Goal: Task Accomplishment & Management: Manage account settings

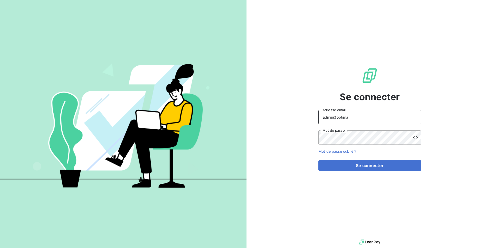
click at [366, 120] on input "admin@optima" at bounding box center [369, 117] width 103 height 14
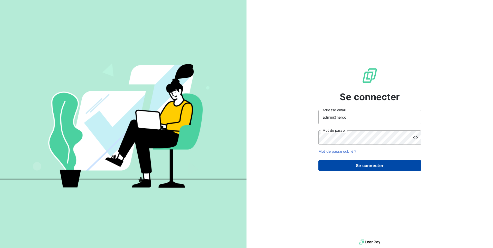
type input "admin@nerco"
click at [385, 166] on button "Se connecter" at bounding box center [369, 165] width 103 height 11
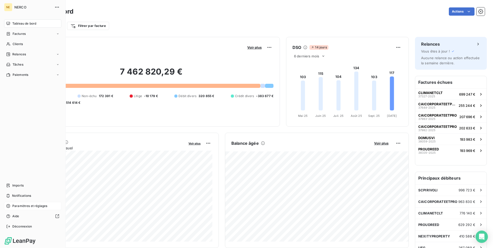
click at [16, 209] on div "Paramètres et réglages" at bounding box center [32, 206] width 57 height 8
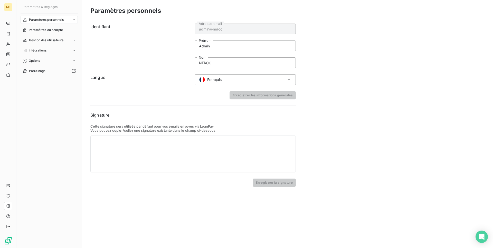
click at [57, 36] on nav "Paramètres personnels Paramètres du compte Gestion des utilisateurs Intégration…" at bounding box center [49, 46] width 57 height 60
click at [57, 37] on div "Gestion des utilisateurs" at bounding box center [49, 40] width 57 height 8
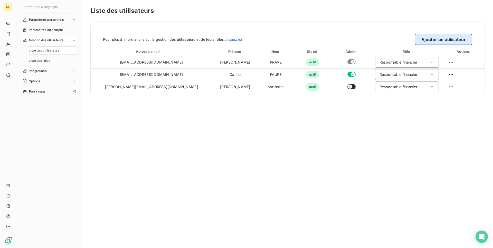
click at [434, 39] on button "Ajouter un utilisateur" at bounding box center [443, 39] width 57 height 11
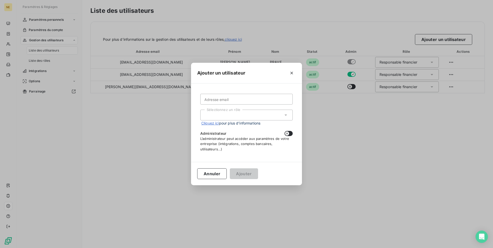
click at [165, 109] on div "Ajouter un utilisateur Adresse email Sélectionnez un rôle Cliquez ici pour plus…" at bounding box center [246, 124] width 493 height 248
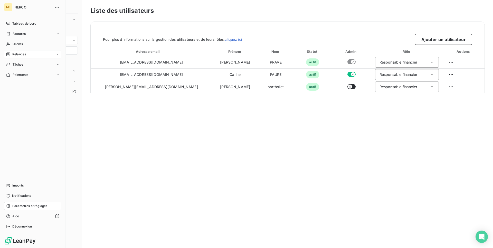
click at [26, 54] on div "Relances" at bounding box center [32, 54] width 57 height 8
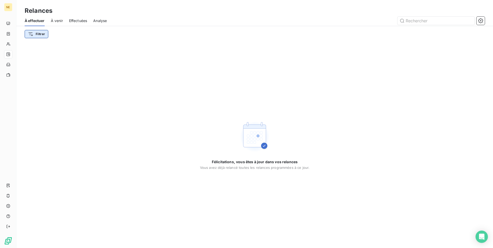
click at [42, 32] on html "NE Relances À effectuer À venir Effectuées Analyse Filtrer Félicitations, vous …" at bounding box center [246, 124] width 493 height 248
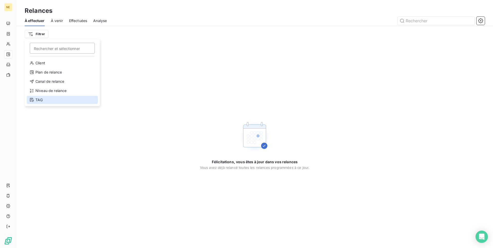
click at [43, 100] on div "TAG" at bounding box center [62, 100] width 71 height 8
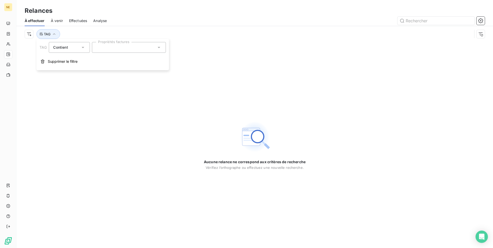
click at [119, 50] on div at bounding box center [129, 47] width 74 height 11
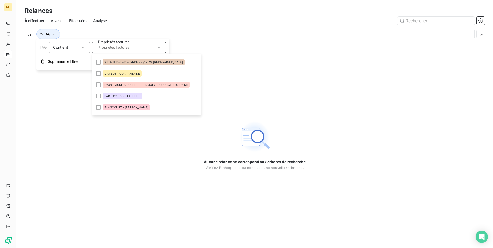
scroll to position [181, 0]
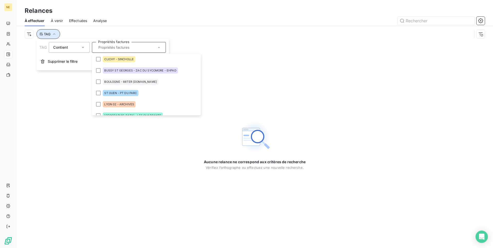
click at [51, 37] on button "TAG" at bounding box center [48, 34] width 24 height 10
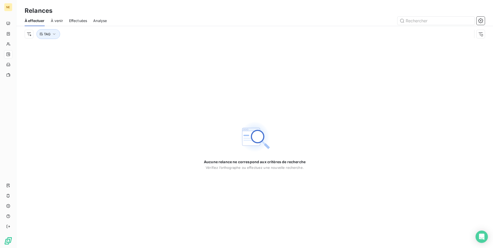
click at [46, 40] on div "TAG" at bounding box center [255, 34] width 460 height 16
click at [46, 34] on span "TAG" at bounding box center [47, 34] width 7 height 4
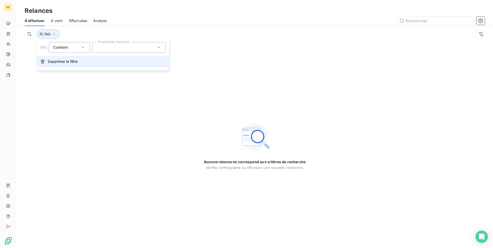
click at [47, 62] on button "Supprimer le filtre" at bounding box center [102, 61] width 132 height 11
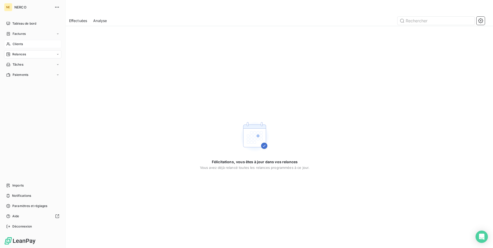
click at [18, 46] on span "Clients" at bounding box center [18, 44] width 10 height 5
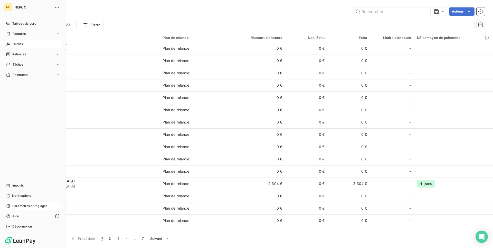
click at [23, 203] on div "Paramètres et réglages" at bounding box center [32, 206] width 57 height 8
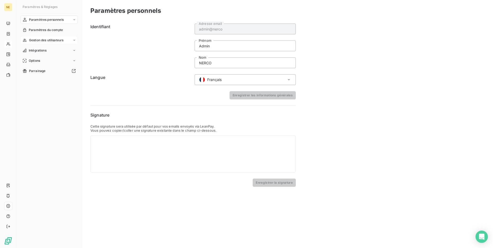
click at [62, 41] on span "Gestion des utilisateurs" at bounding box center [46, 40] width 35 height 5
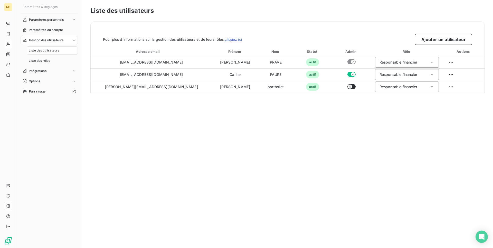
click at [62, 41] on span "Gestion des utilisateurs" at bounding box center [46, 40] width 35 height 5
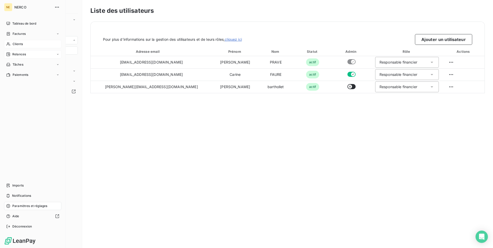
click at [13, 55] on span "Relances" at bounding box center [19, 54] width 14 height 5
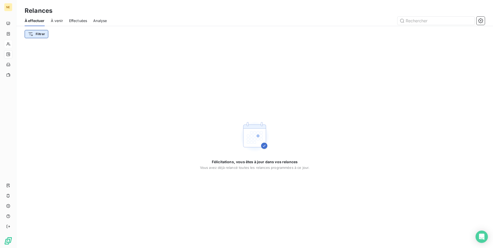
click at [45, 34] on html "NE Relances À effectuer À venir Effectuées Analyse Filtrer Félicitations, vous …" at bounding box center [246, 124] width 493 height 248
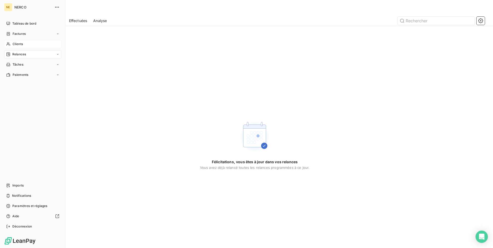
click at [9, 39] on html "NE NERCO Tableau de bord Factures Clients Relances Tâches Paiements Imports Not…" at bounding box center [246, 124] width 493 height 248
click at [9, 41] on div "Clients" at bounding box center [32, 44] width 57 height 8
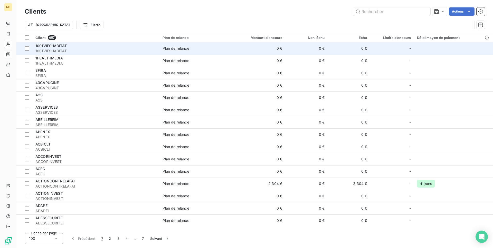
click at [73, 49] on span "1001VIESHABITAT" at bounding box center [95, 51] width 121 height 5
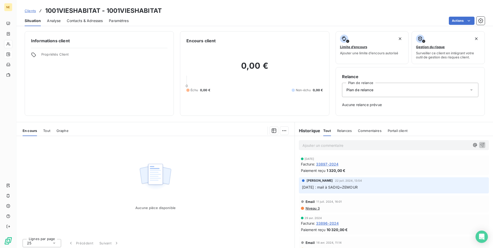
click at [60, 53] on span "Propriétés Client" at bounding box center [104, 55] width 126 height 7
click at [32, 54] on icon at bounding box center [33, 54] width 5 height 5
click at [33, 54] on icon at bounding box center [33, 54] width 5 height 5
click at [89, 56] on span "Propriétés Client" at bounding box center [104, 55] width 126 height 7
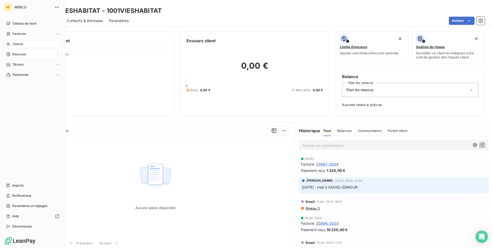
click at [29, 43] on div "Clients" at bounding box center [32, 44] width 57 height 8
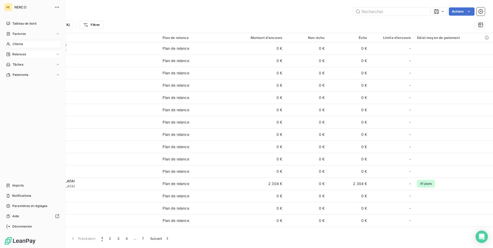
click at [28, 54] on div "Relances" at bounding box center [32, 54] width 57 height 8
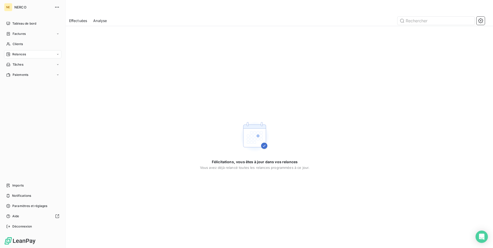
click at [12, 55] on div "Relances" at bounding box center [16, 54] width 20 height 5
click at [19, 22] on span "Tableau de bord" at bounding box center [24, 23] width 24 height 5
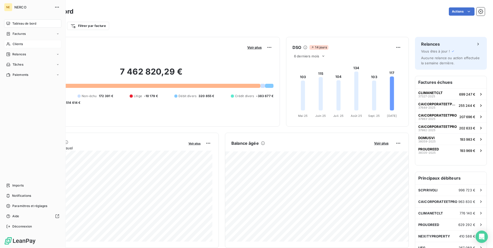
click at [19, 46] on span "Clients" at bounding box center [18, 44] width 10 height 5
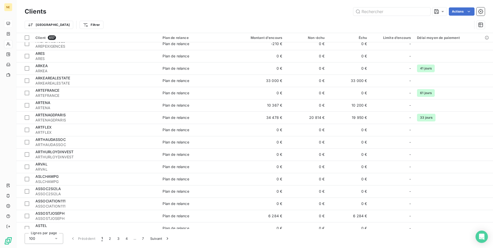
scroll to position [649, 0]
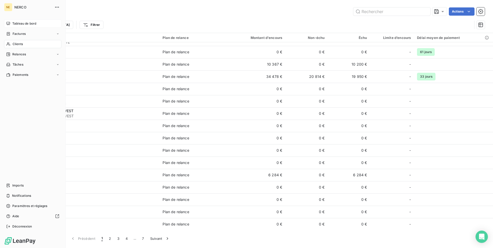
click at [8, 20] on div "Tableau de bord" at bounding box center [32, 24] width 57 height 8
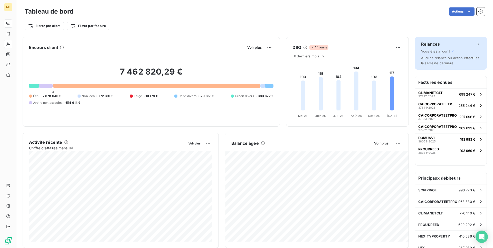
click at [441, 54] on div "Relances Vous êtes à jour ! Aucune relance ou action effectuée la semaine derni…" at bounding box center [451, 53] width 72 height 33
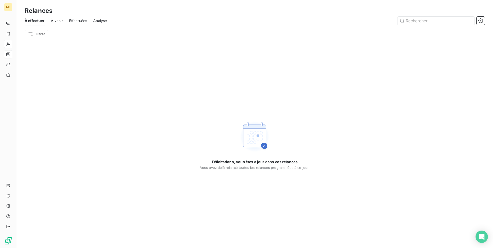
click at [73, 17] on div "Effectuées" at bounding box center [78, 20] width 18 height 11
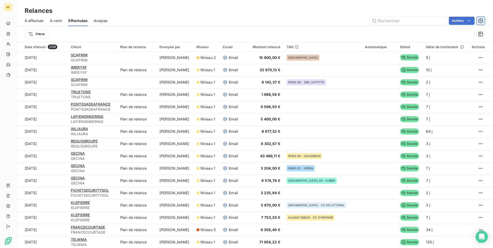
click at [480, 21] on icon "button" at bounding box center [480, 20] width 5 height 5
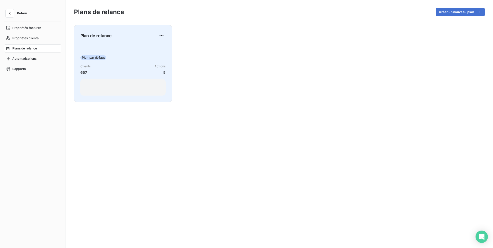
click at [126, 57] on div "Plan par défaut" at bounding box center [122, 57] width 85 height 5
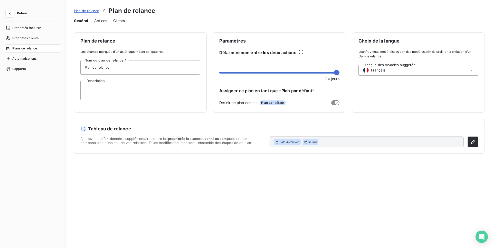
click at [104, 24] on div "Actions" at bounding box center [100, 20] width 13 height 11
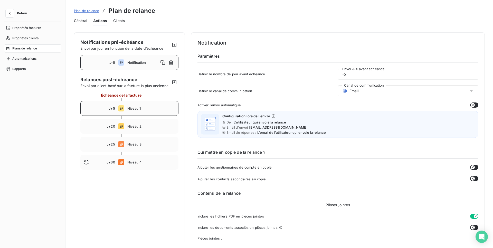
click at [143, 110] on span "Niveau 1" at bounding box center [151, 109] width 48 height 4
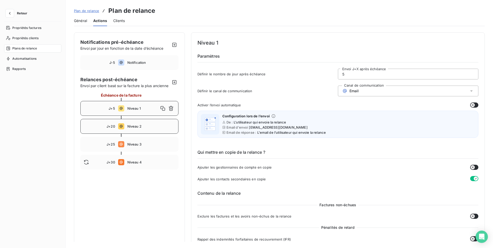
click at [144, 123] on div "J+20 Niveau 2" at bounding box center [129, 126] width 98 height 15
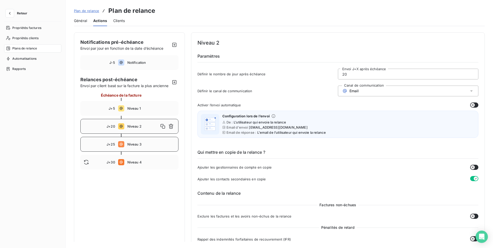
click at [148, 139] on div "J+25 Niveau 3" at bounding box center [129, 144] width 98 height 15
click at [154, 166] on div "J+30 Niveau 4" at bounding box center [129, 162] width 98 height 15
type input "30"
click at [20, 14] on span "Retour" at bounding box center [22, 13] width 10 height 3
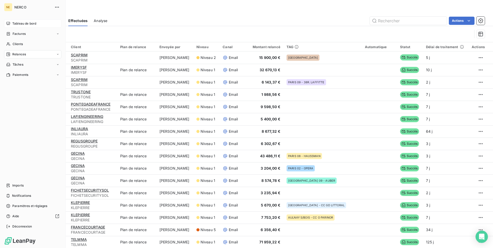
click at [12, 25] on div "Tableau de bord" at bounding box center [32, 24] width 57 height 8
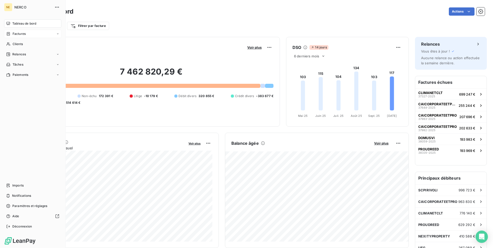
click at [24, 34] on span "Factures" at bounding box center [19, 34] width 13 height 5
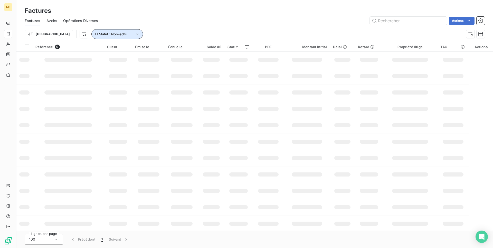
click at [99, 34] on span "Statut : Non-échu , ..." at bounding box center [116, 34] width 34 height 4
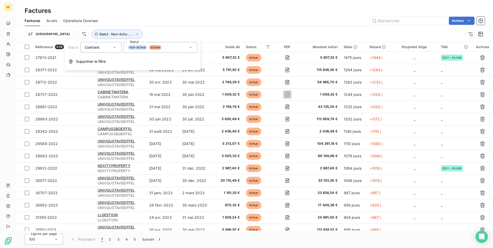
click at [156, 49] on span "échue" at bounding box center [155, 47] width 12 height 5
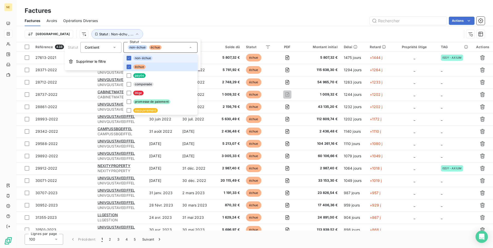
click at [142, 61] on li "non-échue" at bounding box center [160, 58] width 74 height 9
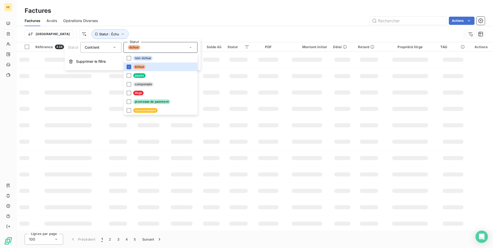
click at [129, 18] on div "Actions" at bounding box center [294, 21] width 381 height 8
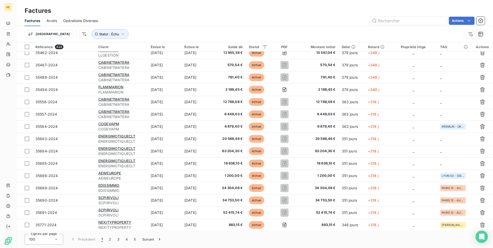
scroll to position [1053, 0]
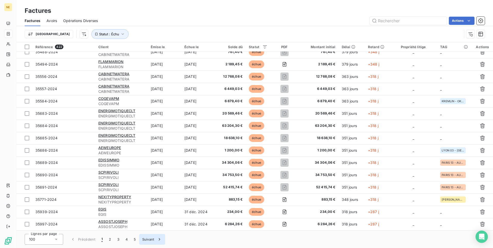
click at [153, 239] on button "Suivant" at bounding box center [152, 239] width 26 height 11
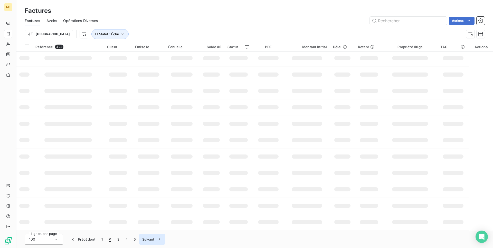
scroll to position [67, 0]
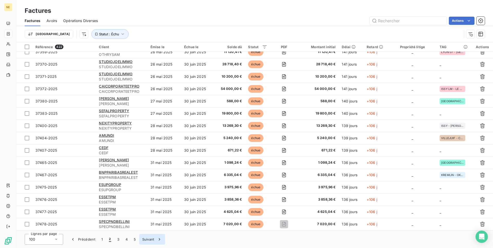
click at [153, 239] on button "Suivant" at bounding box center [152, 239] width 26 height 11
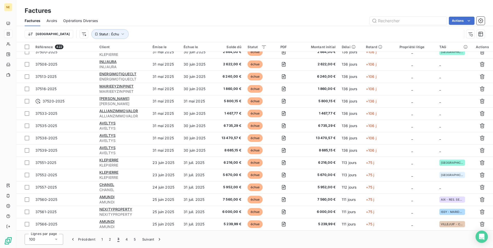
scroll to position [1053, 0]
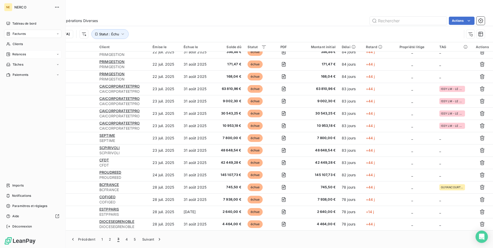
click at [12, 55] on span "Relances" at bounding box center [19, 54] width 14 height 5
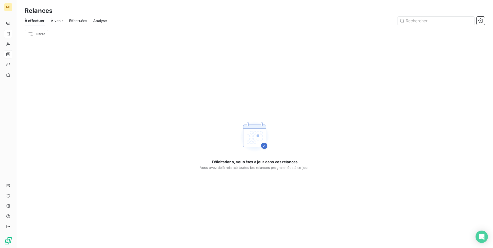
click at [99, 21] on span "Analyse" at bounding box center [100, 20] width 14 height 5
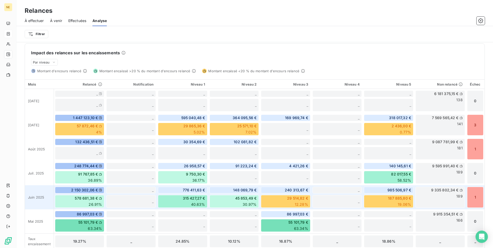
scroll to position [130, 0]
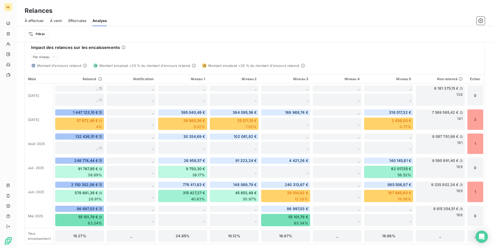
click at [79, 18] on span "Effectuées" at bounding box center [77, 20] width 18 height 5
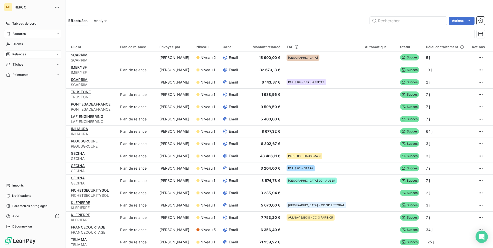
click at [19, 52] on span "Relances" at bounding box center [19, 54] width 14 height 5
click at [23, 63] on span "À effectuer" at bounding box center [20, 64] width 17 height 5
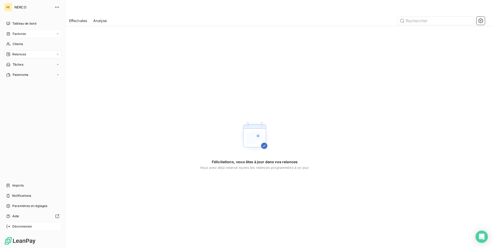
click at [32, 226] on span "Déconnexion" at bounding box center [22, 227] width 20 height 5
